Goal: Task Accomplishment & Management: Manage account settings

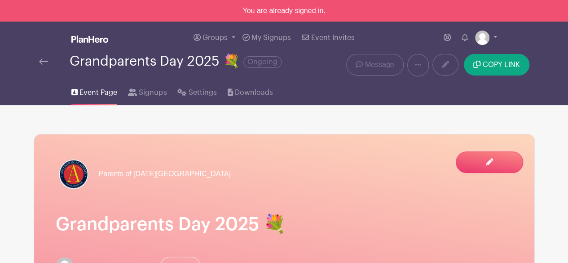
click at [46, 61] on img at bounding box center [43, 61] width 9 height 6
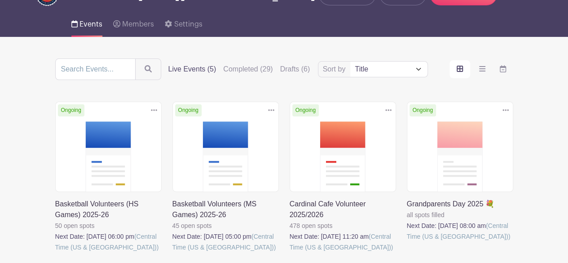
scroll to position [55, 0]
click at [248, 67] on label "Completed (29)" at bounding box center [247, 68] width 49 height 11
click at [0, 0] on input "Completed (29)" at bounding box center [0, 0] width 0 height 0
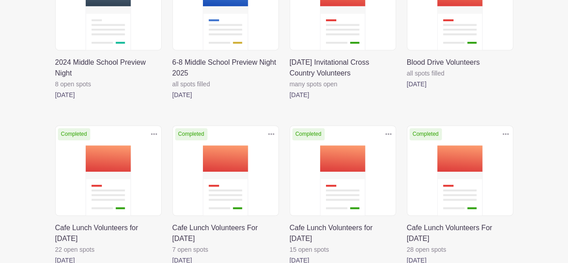
scroll to position [195, 0]
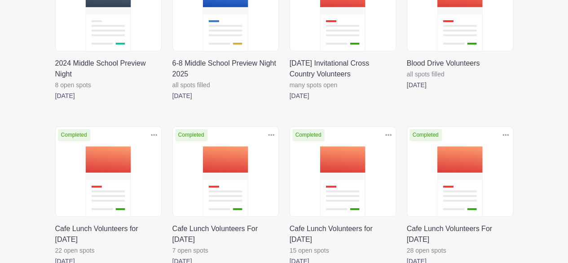
click at [289, 101] on link at bounding box center [289, 101] width 0 height 0
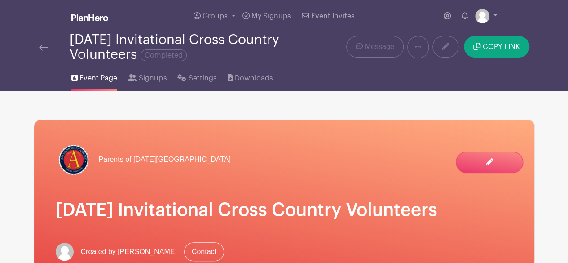
click at [39, 46] on img at bounding box center [43, 47] width 9 height 6
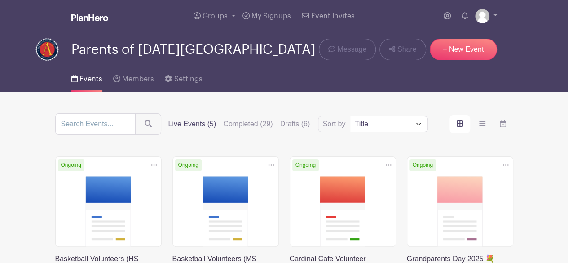
click at [474, 55] on link "+ New Event" at bounding box center [462, 50] width 67 height 22
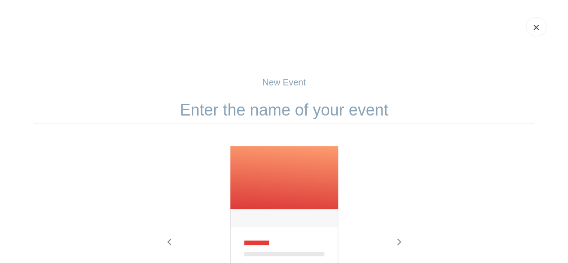
click at [536, 30] on img at bounding box center [535, 27] width 5 height 5
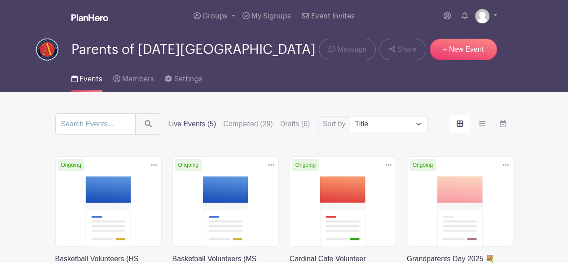
click at [246, 116] on div "Sort by Title Recently modified Newest Upcoming dates Live Events (5) Completed…" at bounding box center [284, 124] width 458 height 22
click at [246, 123] on label "Completed (29)" at bounding box center [247, 123] width 49 height 11
click at [0, 0] on input "Completed (29)" at bounding box center [0, 0] width 0 height 0
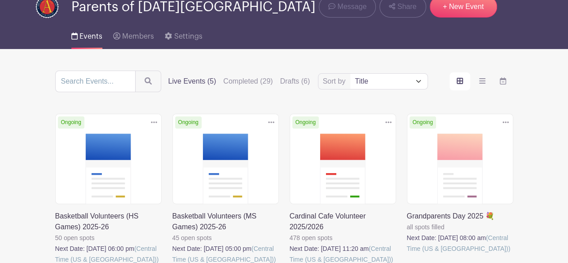
scroll to position [51, 0]
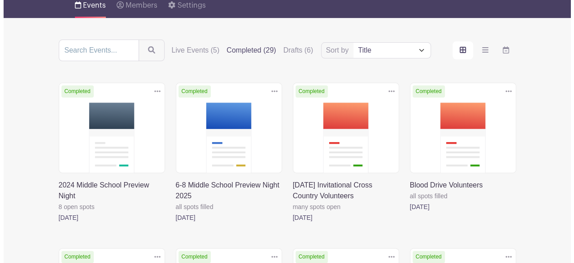
scroll to position [73, 0]
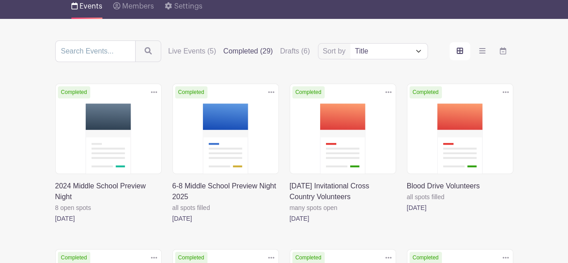
click at [389, 91] on icon at bounding box center [388, 91] width 6 height 7
click at [373, 110] on link "Duplicate" at bounding box center [359, 112] width 71 height 14
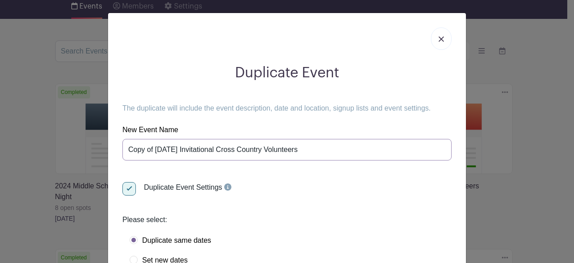
click at [150, 149] on input "Copy of [DATE] Invitational Cross Country Volunteers" at bounding box center [287, 150] width 329 height 22
drag, startPoint x: 193, startPoint y: 147, endPoint x: 87, endPoint y: 150, distance: 106.4
click at [87, 150] on div "Duplicate Event The duplicate will include the event description, date and loca…" at bounding box center [287, 131] width 574 height 263
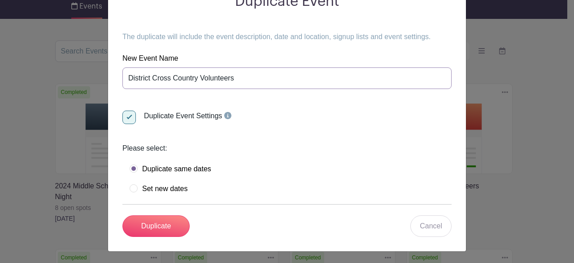
scroll to position [70, 0]
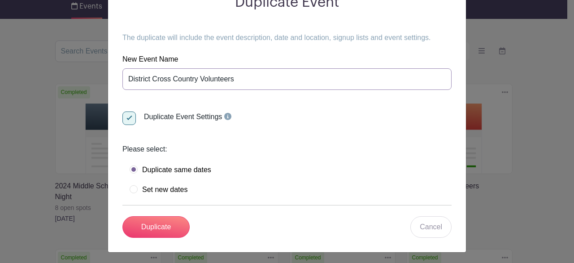
type input "District Cross Country Volunteers"
click at [130, 187] on label "Set new dates" at bounding box center [159, 189] width 58 height 9
radio input "true"
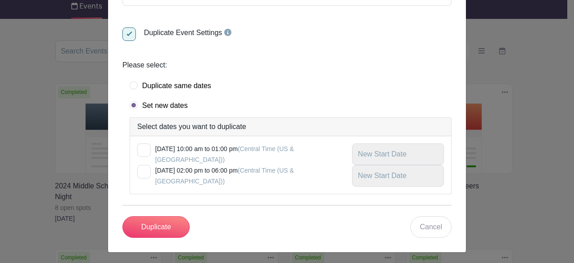
scroll to position [154, 0]
click at [137, 147] on input "checkbox" at bounding box center [140, 147] width 6 height 6
checkbox input "true"
click at [407, 156] on input "text" at bounding box center [398, 155] width 92 height 22
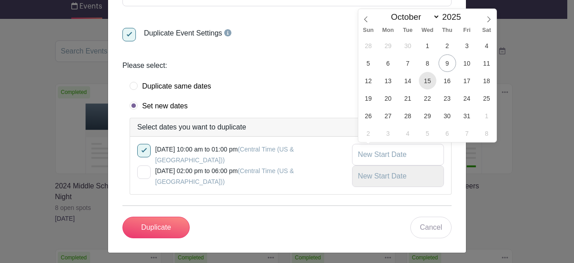
click at [429, 79] on span "15" at bounding box center [428, 81] width 18 height 18
type input "[DATE]"
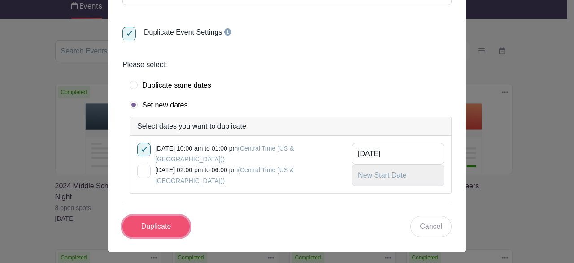
click at [147, 227] on input "Duplicate" at bounding box center [156, 226] width 67 height 22
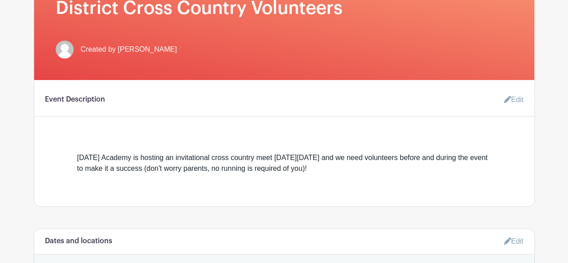
scroll to position [215, 0]
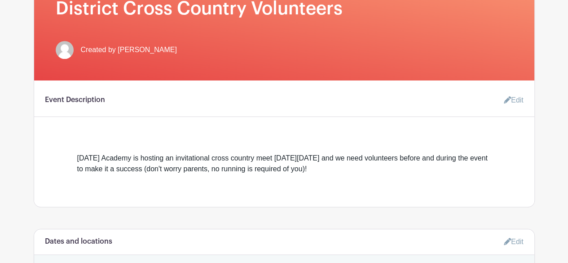
click at [514, 99] on link "Edit" at bounding box center [509, 100] width 27 height 18
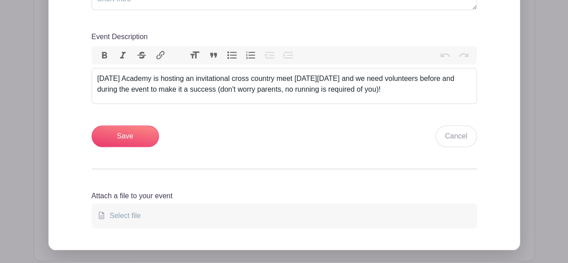
scroll to position [392, 0]
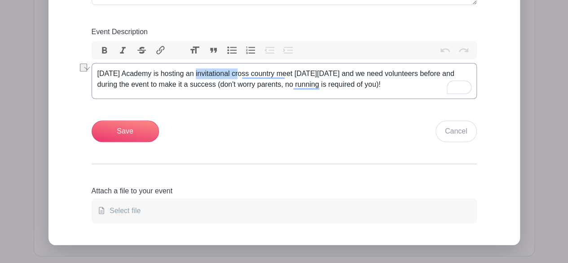
drag, startPoint x: 197, startPoint y: 74, endPoint x: 239, endPoint y: 66, distance: 43.5
click at [239, 66] on trix-editor "[DATE] Academy is hosting an invitational cross country meet [DATE][DATE] and w…" at bounding box center [284, 81] width 385 height 36
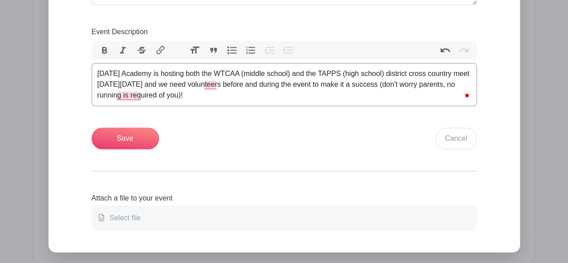
click at [112, 84] on div "[DATE] Academy is hosting both the WTCAA (middle school) and the TAPPS (high sc…" at bounding box center [283, 84] width 373 height 32
click at [146, 81] on div "[DATE] Academy is hosting both the WTCAA (middle school) and the TAPPS (high sc…" at bounding box center [283, 84] width 373 height 32
click at [186, 87] on div "[DATE] Academy is hosting both the WTCAA (middle school) and the TAPPS (high sc…" at bounding box center [283, 84] width 373 height 32
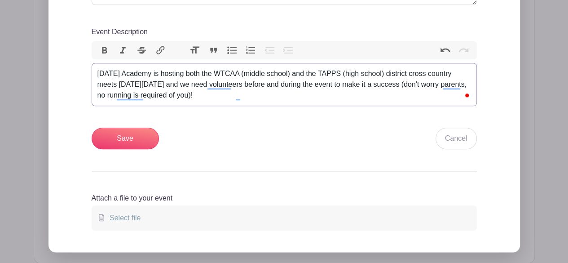
click at [288, 84] on div "[DATE] Academy is hosting both the WTCAA (middle school) and the TAPPS (high sc…" at bounding box center [283, 84] width 373 height 32
type trix-editor "<div>[DATE][GEOGRAPHIC_DATA] is hosting both the WTCAA (middle school) and the …"
click at [265, 140] on div "Save Cancel" at bounding box center [284, 138] width 385 height 22
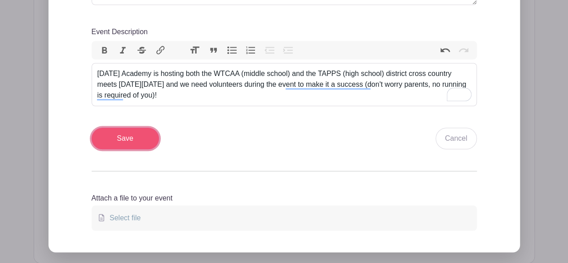
click at [142, 138] on input "Save" at bounding box center [125, 138] width 67 height 22
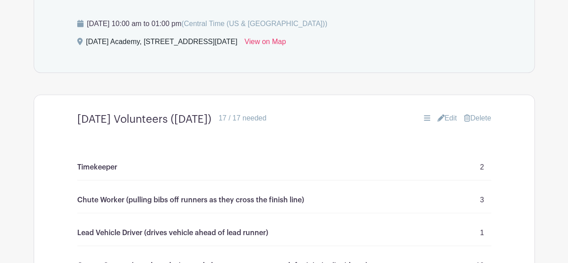
scroll to position [536, 0]
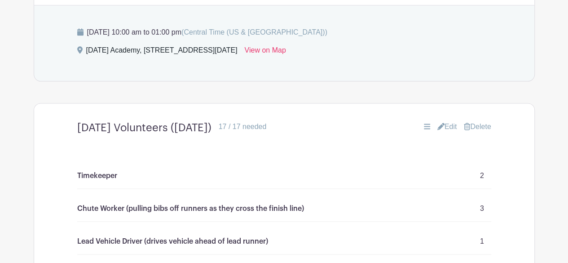
click at [448, 132] on link "Edit" at bounding box center [447, 126] width 20 height 11
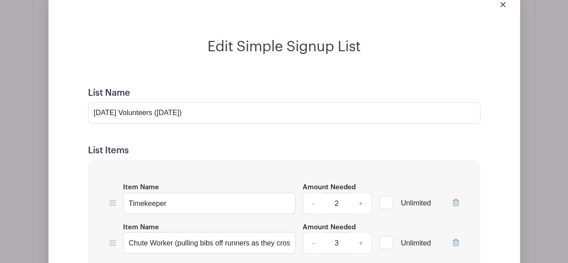
scroll to position [678, 0]
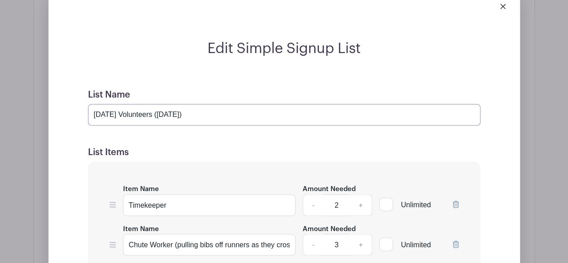
drag, startPoint x: 215, startPoint y: 123, endPoint x: 79, endPoint y: 118, distance: 136.1
type input "Volunteers"
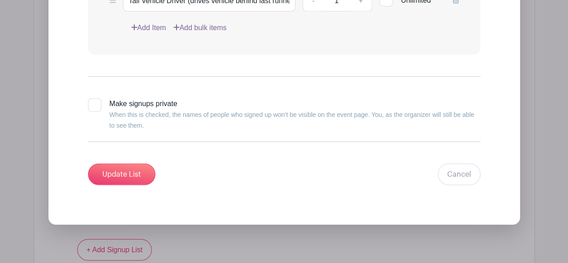
scroll to position [1041, 0]
click at [113, 181] on input "Update List" at bounding box center [121, 174] width 67 height 22
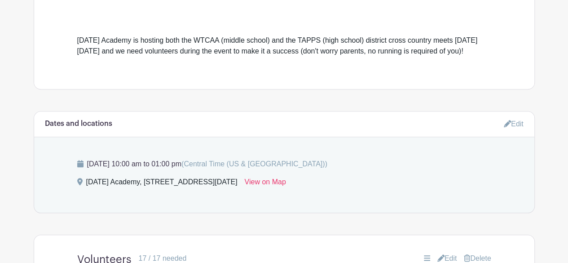
scroll to position [333, 0]
click at [513, 131] on link "Edit" at bounding box center [513, 124] width 20 height 15
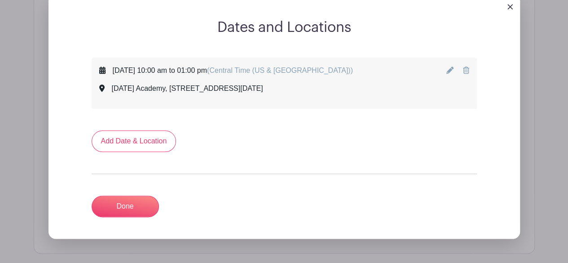
scroll to position [464, 0]
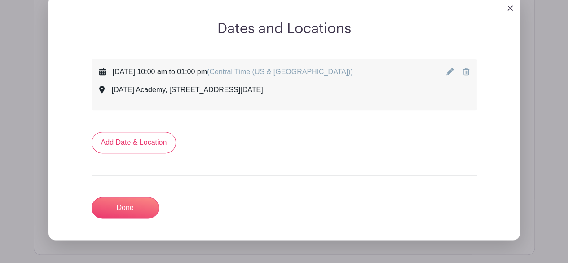
click at [447, 77] on div at bounding box center [457, 84] width 22 height 36
click at [449, 75] on icon at bounding box center [449, 71] width 7 height 7
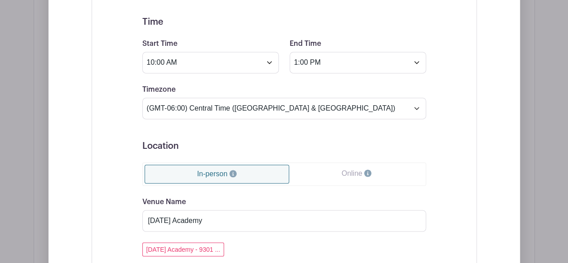
scroll to position [602, 0]
click at [124, 107] on div "Event Date Start Date [DATE] Repeats Does not repeat Daily Weekly Monthly on da…" at bounding box center [284, 253] width 327 height 651
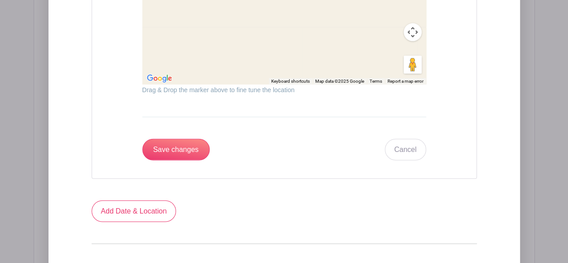
scroll to position [1018, 0]
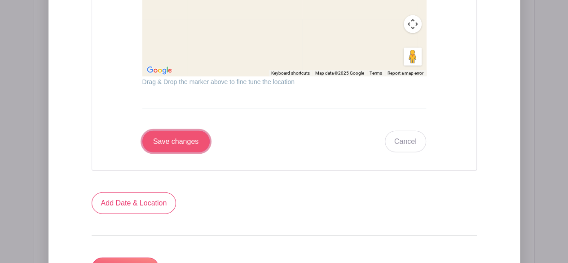
click at [167, 148] on input "Save changes" at bounding box center [175, 142] width 67 height 22
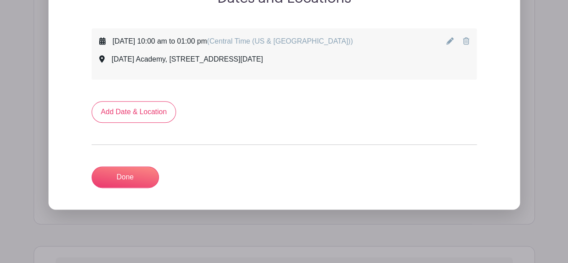
scroll to position [499, 0]
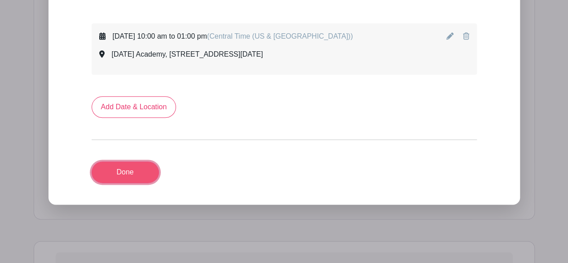
click at [123, 177] on link "Done" at bounding box center [125, 172] width 67 height 22
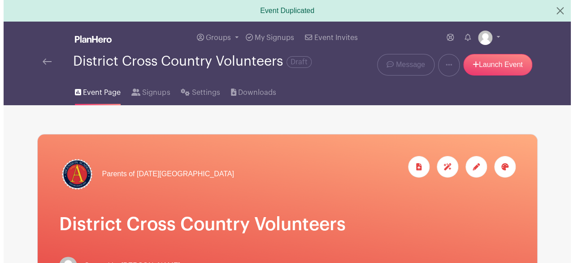
scroll to position [0, 0]
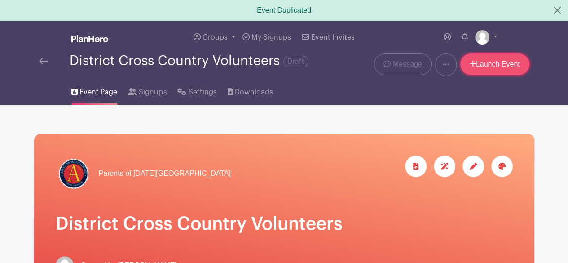
click at [503, 61] on link "Launch Event" at bounding box center [494, 64] width 69 height 22
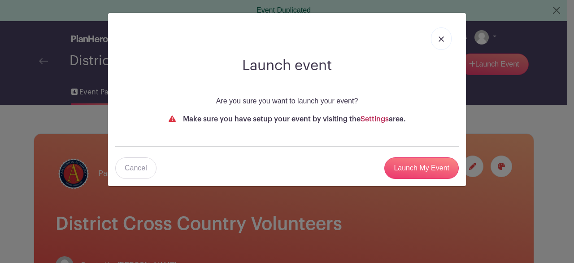
click at [376, 118] on link "Settings" at bounding box center [375, 118] width 28 height 7
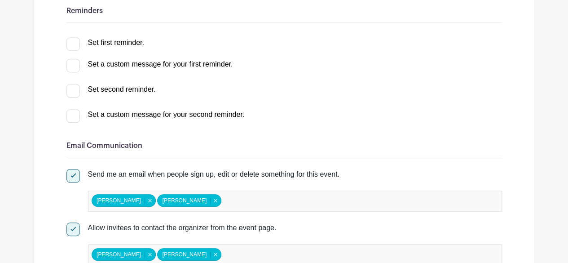
scroll to position [276, 0]
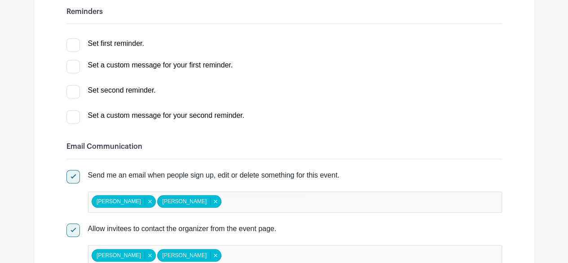
click at [70, 44] on input "Set first reminder." at bounding box center [69, 41] width 6 height 6
checkbox input "true"
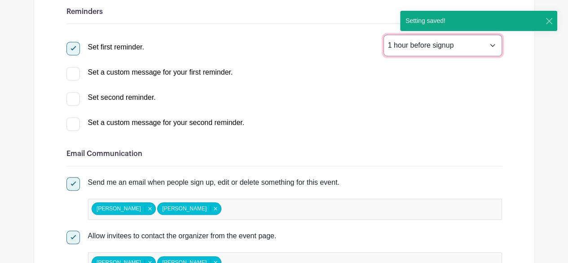
click at [420, 46] on select "1 hour before signup 2 hours before signup 3 hours before signup 4 hours before…" at bounding box center [442, 46] width 118 height 22
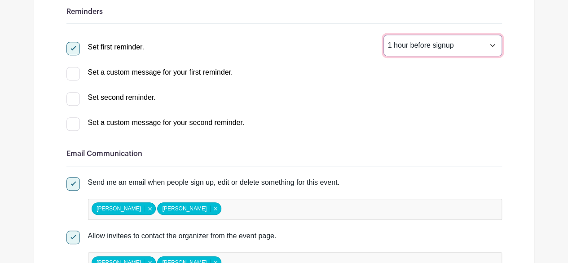
select select "24"
click at [383, 35] on select "1 hour before signup 2 hours before signup 3 hours before signup 4 hours before…" at bounding box center [442, 46] width 118 height 22
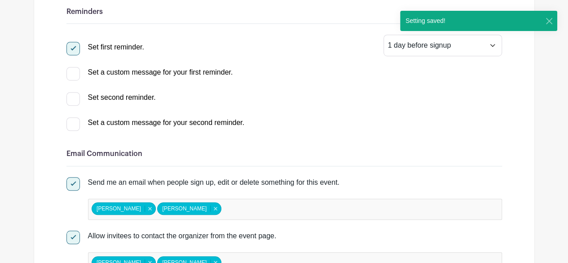
click at [70, 95] on input "Set second reminder." at bounding box center [69, 95] width 6 height 6
checkbox input "true"
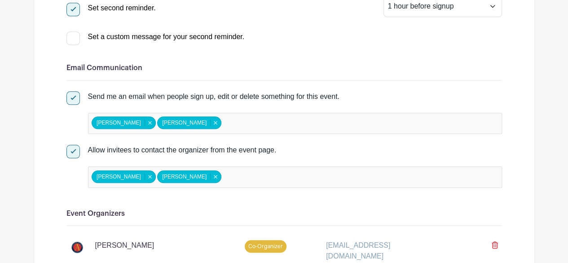
scroll to position [368, 0]
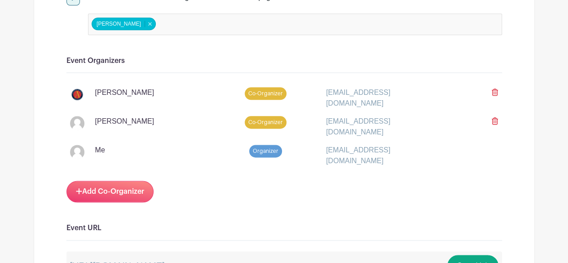
scroll to position [526, 0]
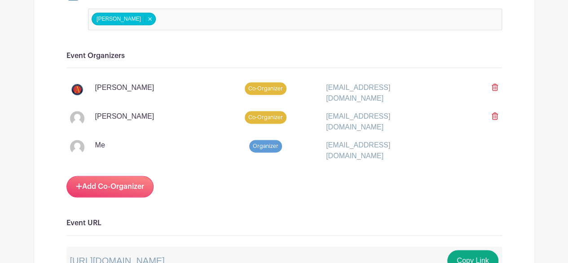
drag, startPoint x: 496, startPoint y: 113, endPoint x: 331, endPoint y: 45, distance: 178.5
click at [496, 113] on icon at bounding box center [494, 115] width 6 height 7
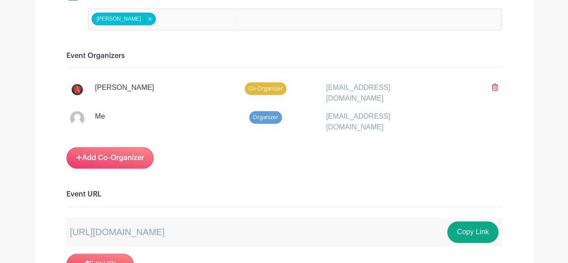
click at [494, 83] on icon at bounding box center [494, 86] width 6 height 7
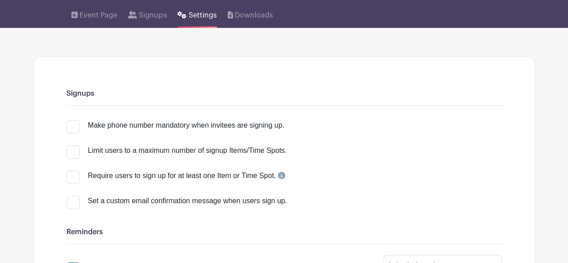
scroll to position [0, 0]
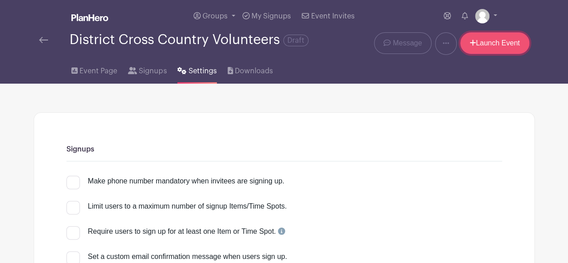
click at [488, 34] on link "Launch Event" at bounding box center [494, 43] width 69 height 22
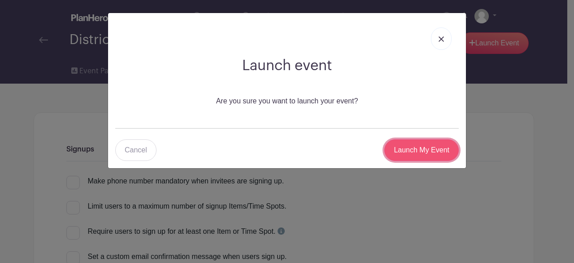
click at [434, 149] on input "Launch My Event" at bounding box center [422, 150] width 74 height 22
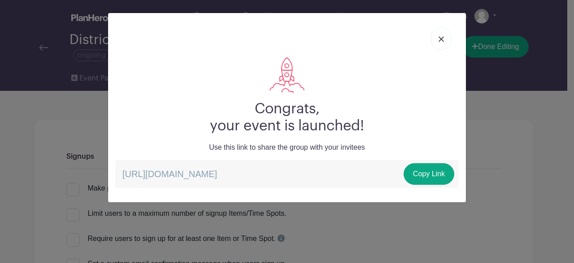
click at [434, 149] on p "Use this link to share the group with your invitees" at bounding box center [287, 147] width 344 height 11
click at [428, 171] on link "Copy Link" at bounding box center [429, 174] width 51 height 22
click at [440, 33] on link at bounding box center [441, 38] width 21 height 22
